Goal: Task Accomplishment & Management: Use online tool/utility

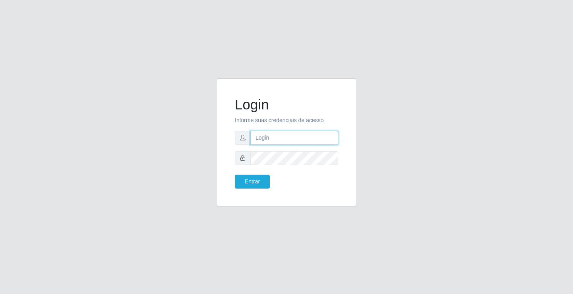
click at [292, 141] on input "text" at bounding box center [294, 138] width 88 height 14
type input "william@ideal"
click at [235, 175] on button "Entrar" at bounding box center [252, 182] width 35 height 14
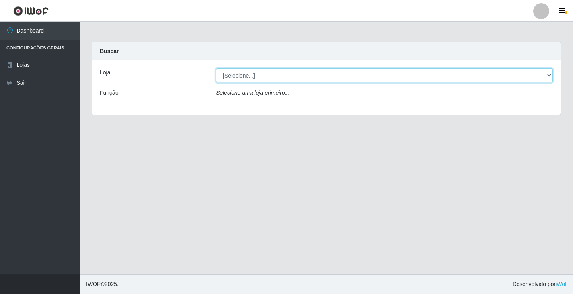
click at [359, 78] on select "[Selecione...] Ideal - Conceição" at bounding box center [384, 75] width 336 height 14
select select "231"
click at [216, 68] on select "[Selecione...] Ideal - Conceição" at bounding box center [384, 75] width 336 height 14
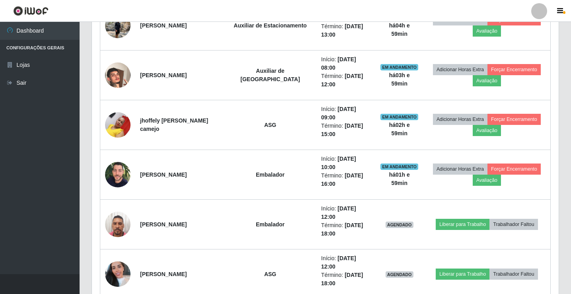
scroll to position [437, 0]
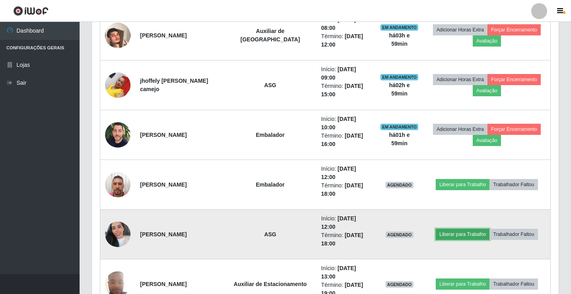
click at [480, 229] on button "Liberar para Trabalho" at bounding box center [462, 234] width 54 height 11
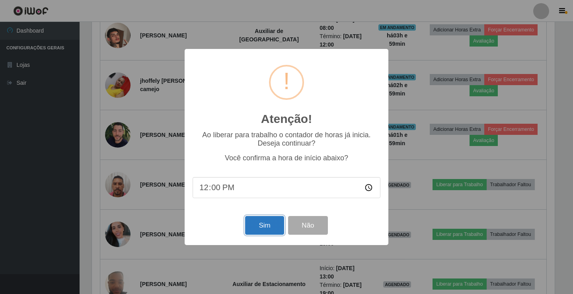
click at [276, 219] on button "Sim" at bounding box center [264, 225] width 39 height 19
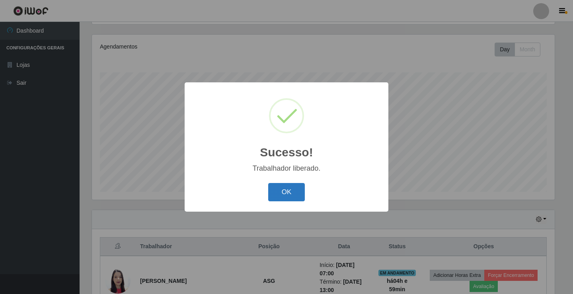
click at [288, 193] on button "OK" at bounding box center [286, 192] width 37 height 19
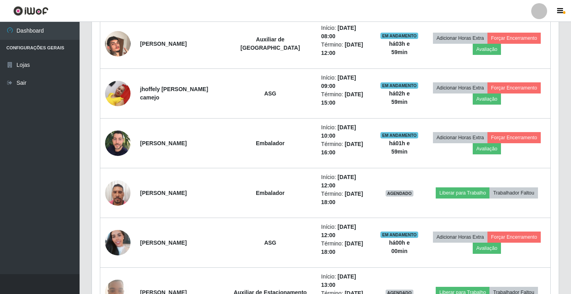
scroll to position [490, 0]
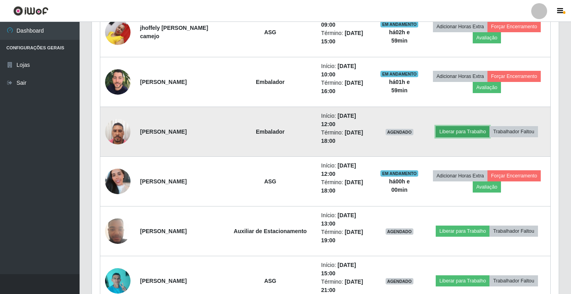
click at [441, 126] on button "Liberar para Trabalho" at bounding box center [462, 131] width 54 height 11
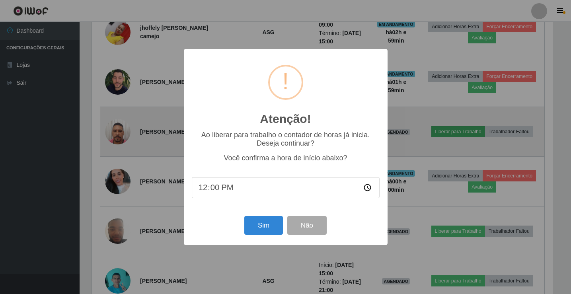
scroll to position [165, 462]
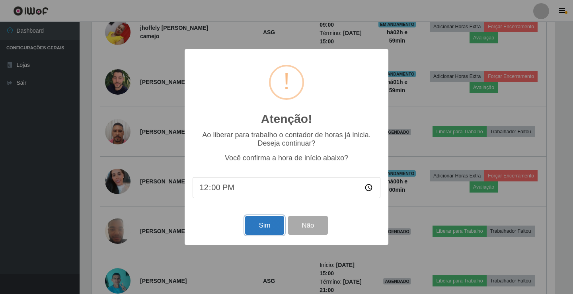
click at [267, 229] on button "Sim" at bounding box center [264, 225] width 39 height 19
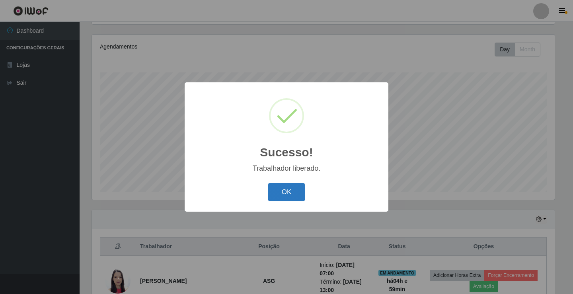
click at [293, 194] on button "OK" at bounding box center [286, 192] width 37 height 19
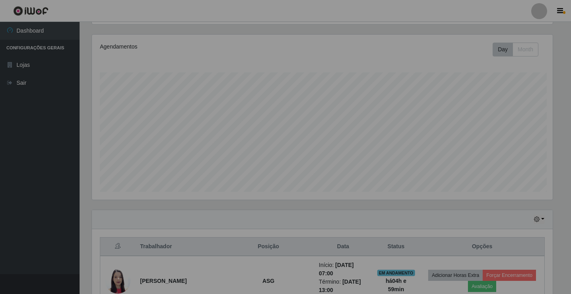
scroll to position [165, 466]
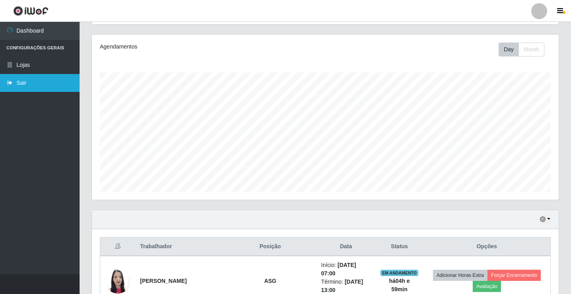
click at [37, 85] on link "Sair" at bounding box center [40, 83] width 80 height 18
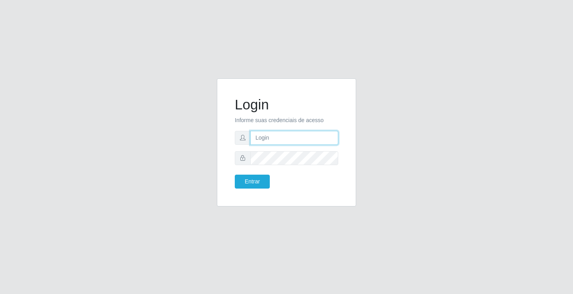
click at [256, 137] on input "text" at bounding box center [294, 138] width 88 height 14
type input "zivaneide@ideal"
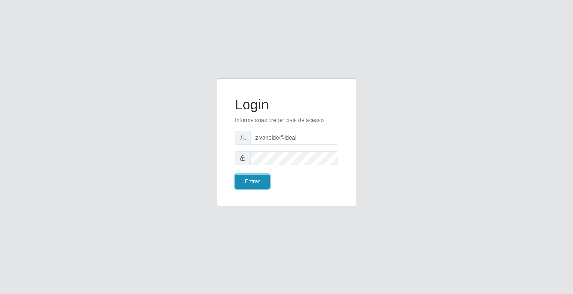
click at [256, 183] on button "Entrar" at bounding box center [252, 182] width 35 height 14
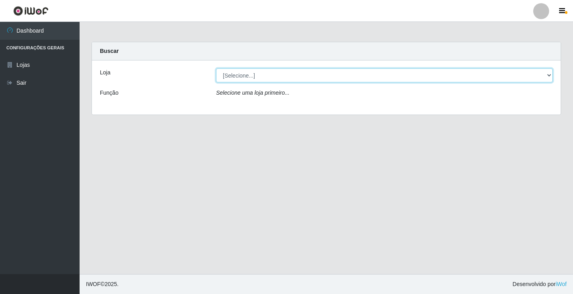
click at [549, 76] on select "[Selecione...] Ideal - Conceição" at bounding box center [384, 75] width 336 height 14
select select "231"
click at [216, 68] on select "[Selecione...] Ideal - Conceição" at bounding box center [384, 75] width 336 height 14
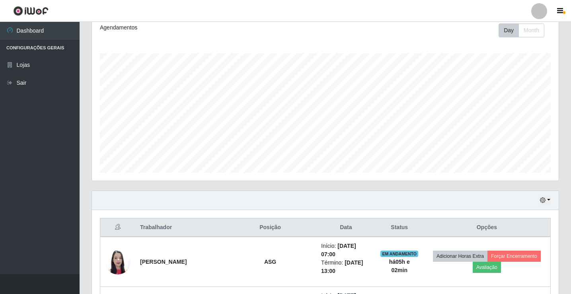
scroll to position [278, 0]
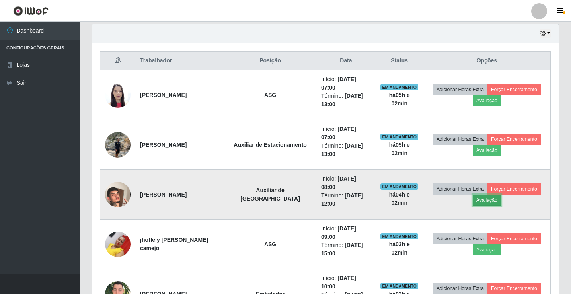
click at [492, 194] on button "Avaliação" at bounding box center [486, 199] width 28 height 11
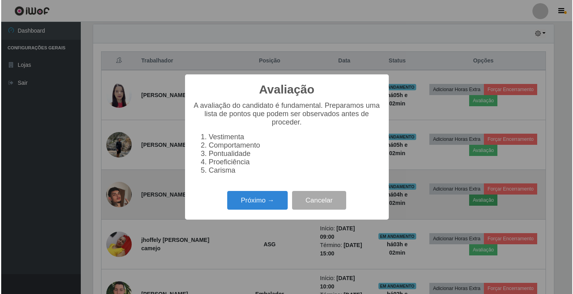
scroll to position [165, 462]
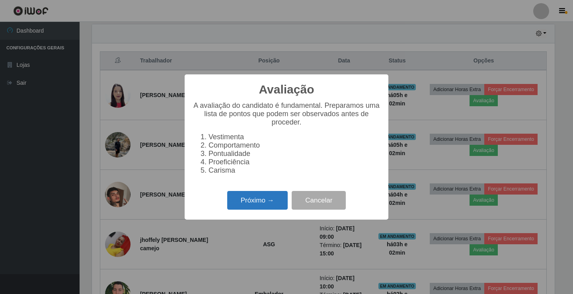
click at [243, 209] on button "Próximo →" at bounding box center [257, 200] width 60 height 19
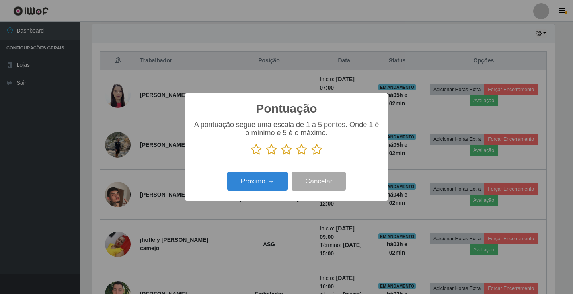
scroll to position [397470, 397173]
click at [315, 150] on icon at bounding box center [316, 150] width 11 height 12
click at [311, 155] on input "radio" at bounding box center [311, 155] width 0 height 0
click at [276, 184] on button "Próximo →" at bounding box center [257, 181] width 60 height 19
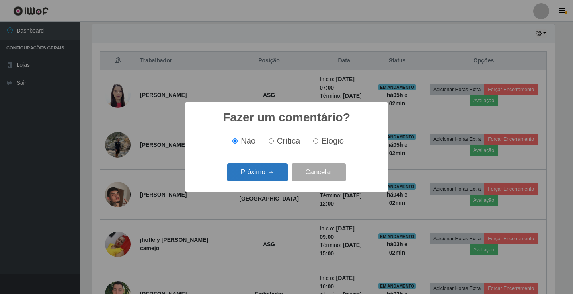
click at [271, 174] on button "Próximo →" at bounding box center [257, 172] width 60 height 19
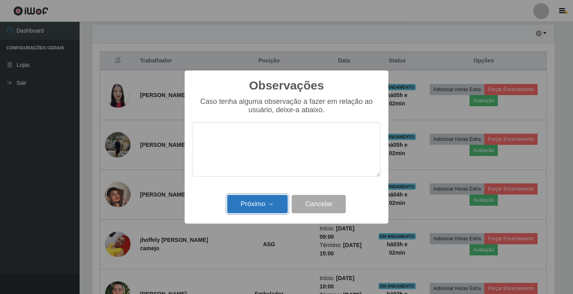
click at [266, 201] on button "Próximo →" at bounding box center [257, 204] width 60 height 19
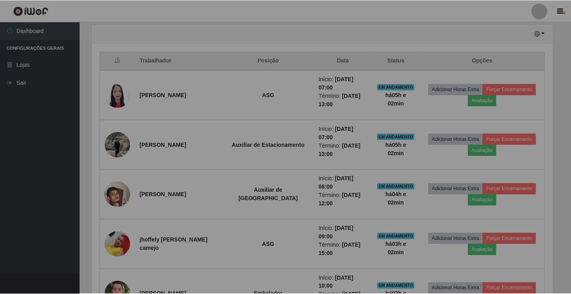
scroll to position [165, 466]
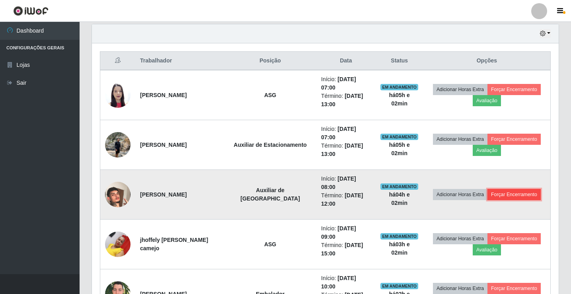
click at [499, 189] on button "Forçar Encerramento" at bounding box center [513, 194] width 53 height 11
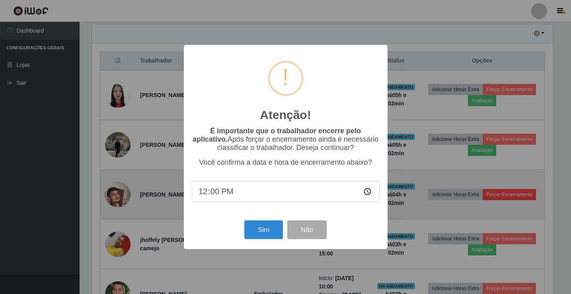
scroll to position [165, 462]
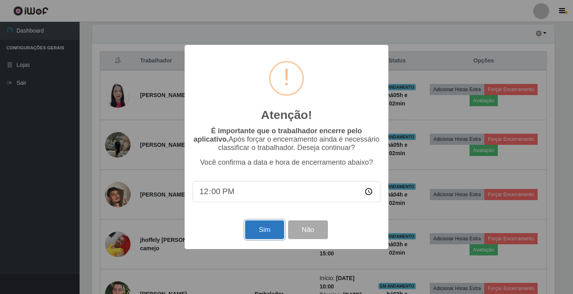
click at [274, 229] on button "Sim" at bounding box center [264, 229] width 39 height 19
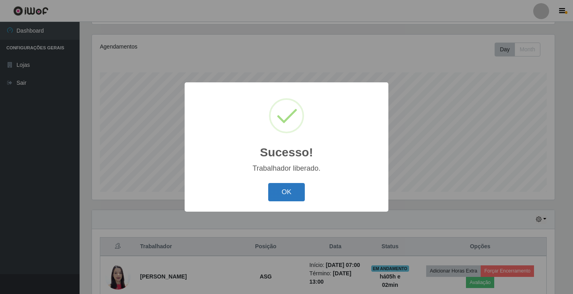
click at [283, 193] on button "OK" at bounding box center [286, 192] width 37 height 19
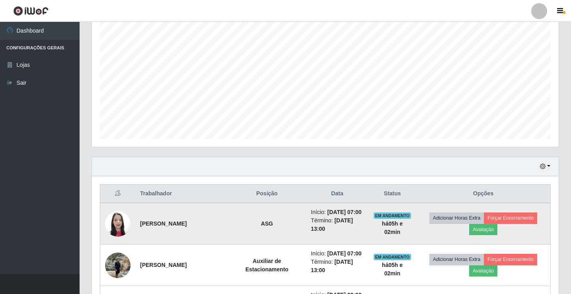
scroll to position [252, 0]
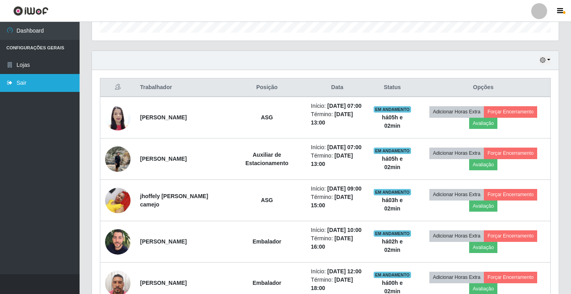
click at [40, 85] on link "Sair" at bounding box center [40, 83] width 80 height 18
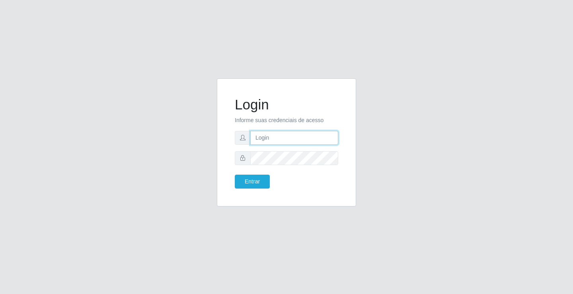
click at [296, 135] on input "text" at bounding box center [294, 138] width 88 height 14
type input "william@ideal"
click at [235, 175] on button "Entrar" at bounding box center [252, 182] width 35 height 14
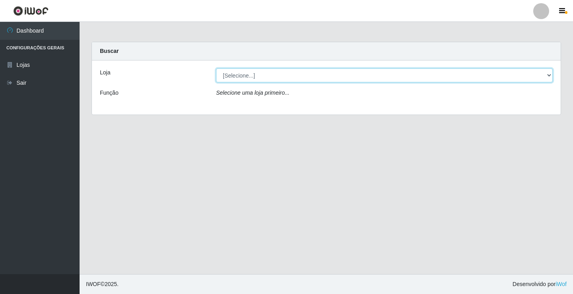
click at [328, 79] on select "[Selecione...] Ideal - Conceição" at bounding box center [384, 75] width 336 height 14
select select "231"
click at [216, 68] on select "[Selecione...] Ideal - Conceição" at bounding box center [384, 75] width 336 height 14
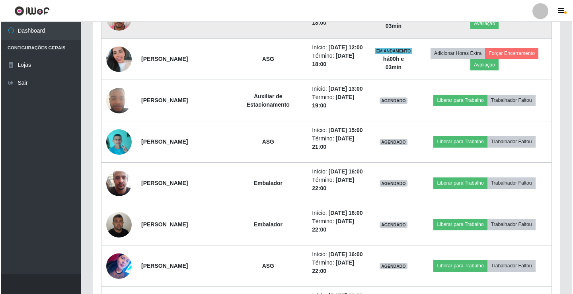
scroll to position [557, 0]
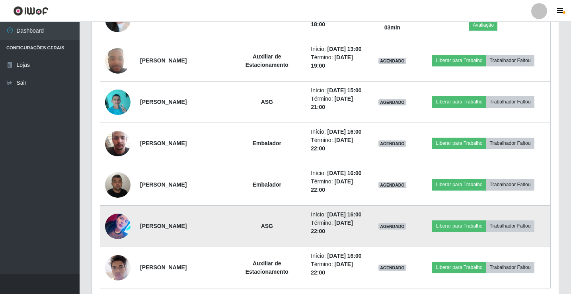
click at [124, 228] on img at bounding box center [117, 226] width 25 height 45
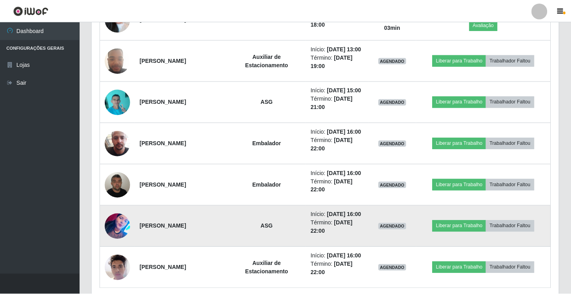
scroll to position [165, 462]
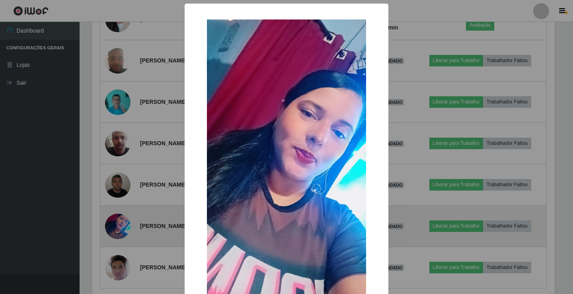
click at [124, 228] on div "× OK Cancel" at bounding box center [286, 147] width 573 height 294
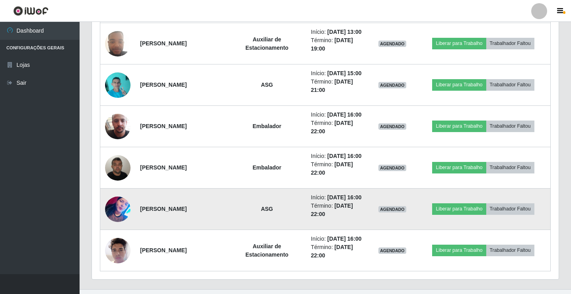
scroll to position [589, 0]
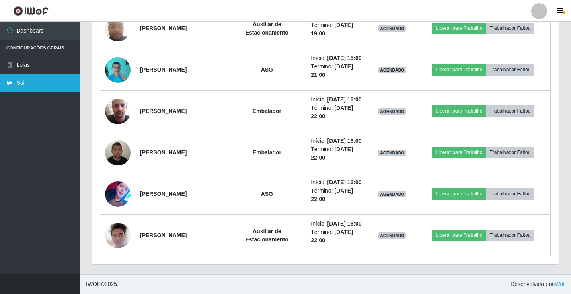
click at [27, 88] on link "Sair" at bounding box center [40, 83] width 80 height 18
